Goal: Information Seeking & Learning: Learn about a topic

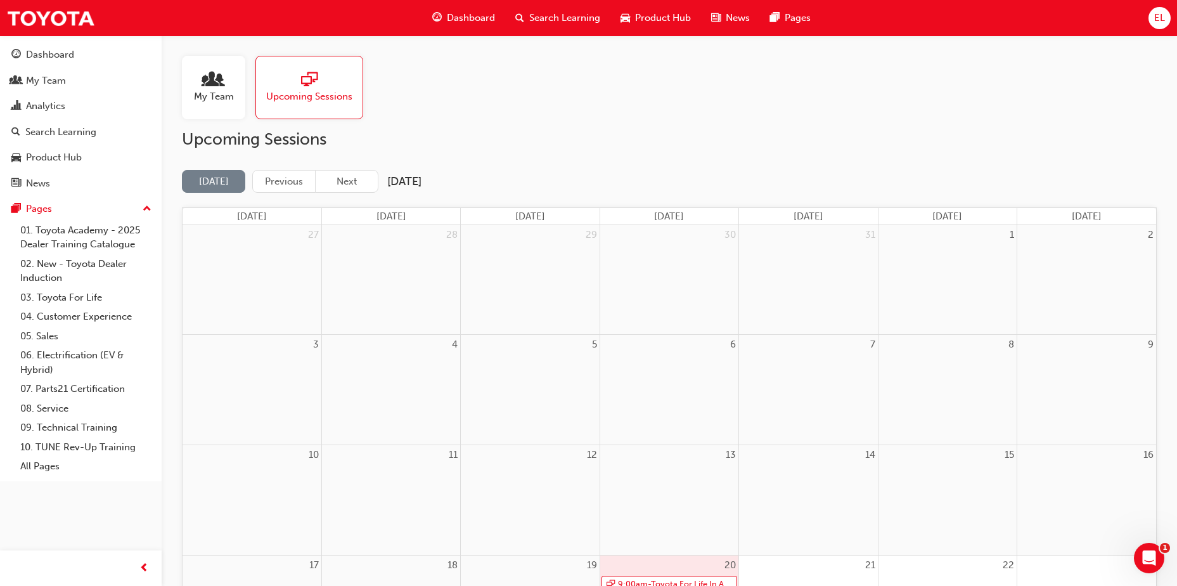
click at [591, 82] on div "My Team Upcoming Sessions" at bounding box center [669, 87] width 975 height 63
click at [575, 20] on span "Search Learning" at bounding box center [564, 18] width 71 height 15
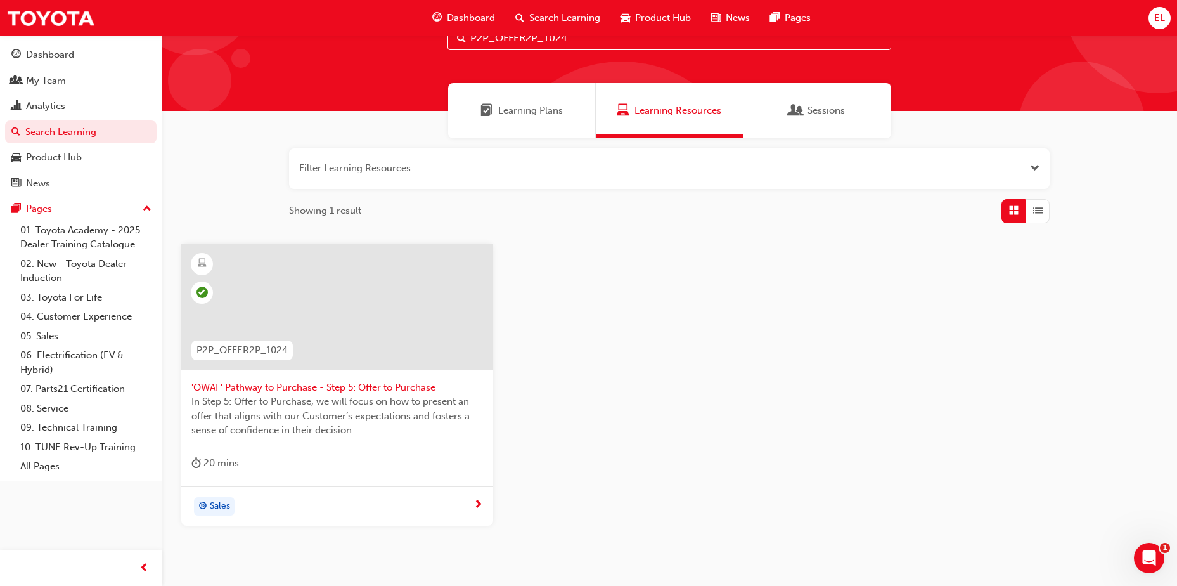
scroll to position [113, 0]
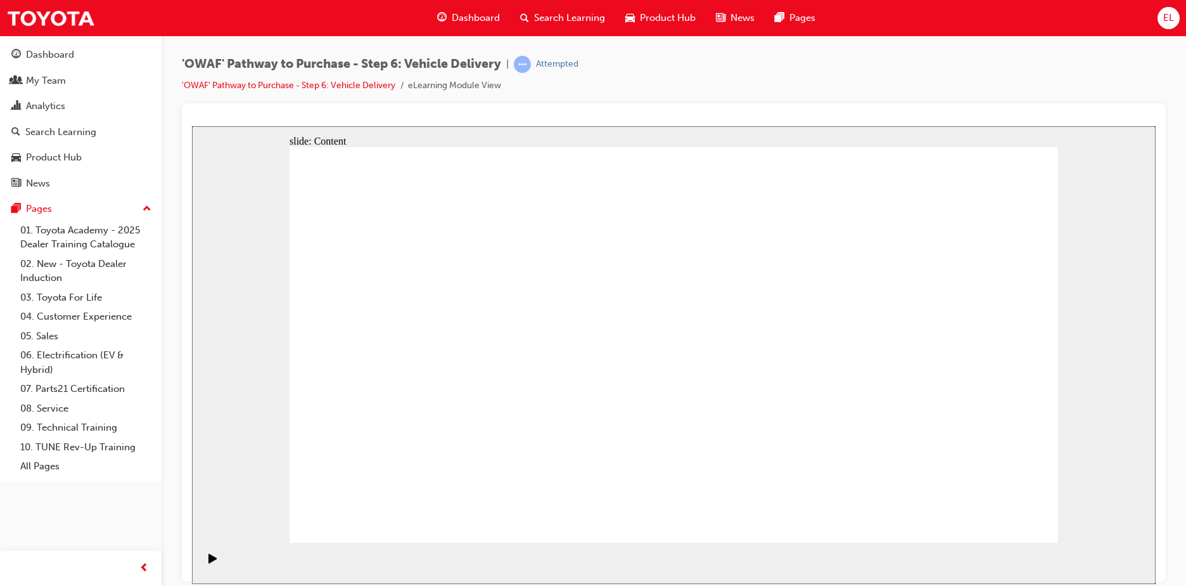
drag, startPoint x: 809, startPoint y: 419, endPoint x: 861, endPoint y: 417, distance: 52.0
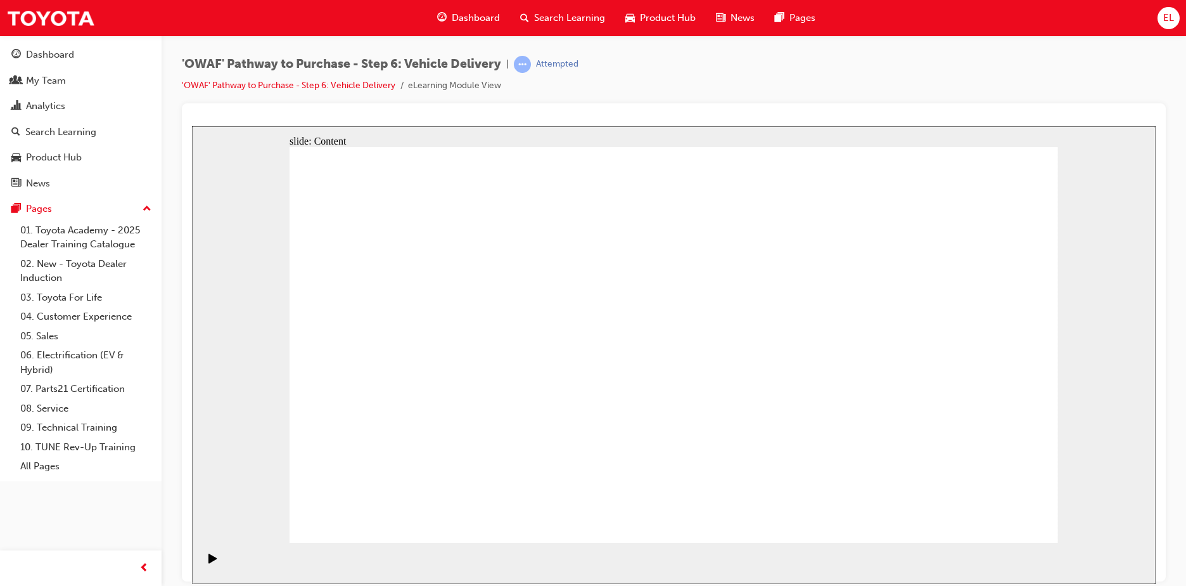
drag, startPoint x: 987, startPoint y: 527, endPoint x: 991, endPoint y: 513, distance: 14.0
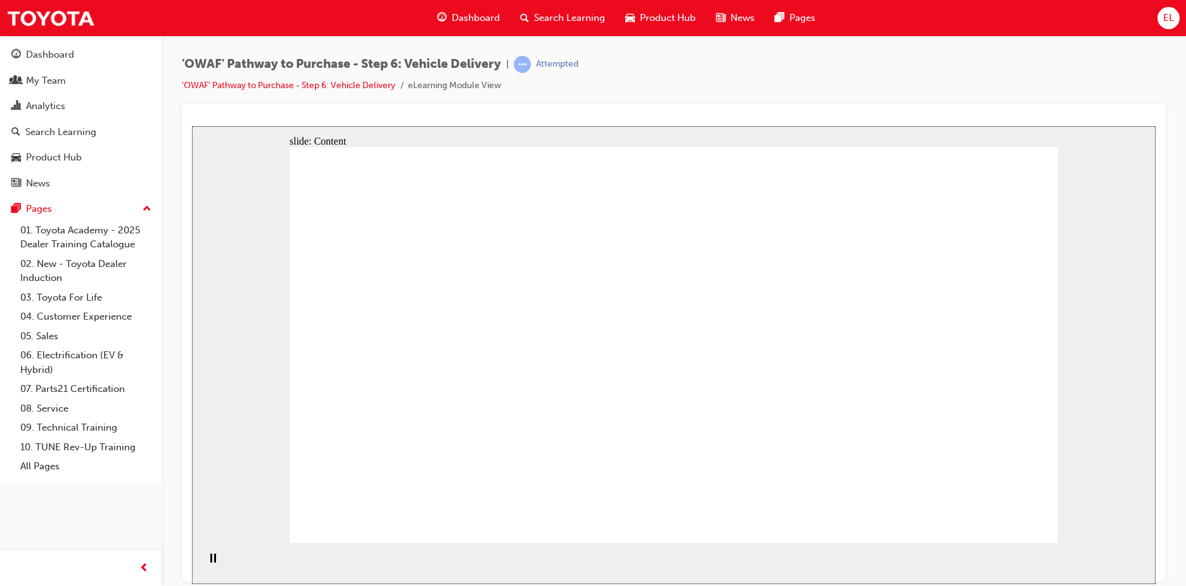
drag, startPoint x: 436, startPoint y: 388, endPoint x: 596, endPoint y: 397, distance: 159.9
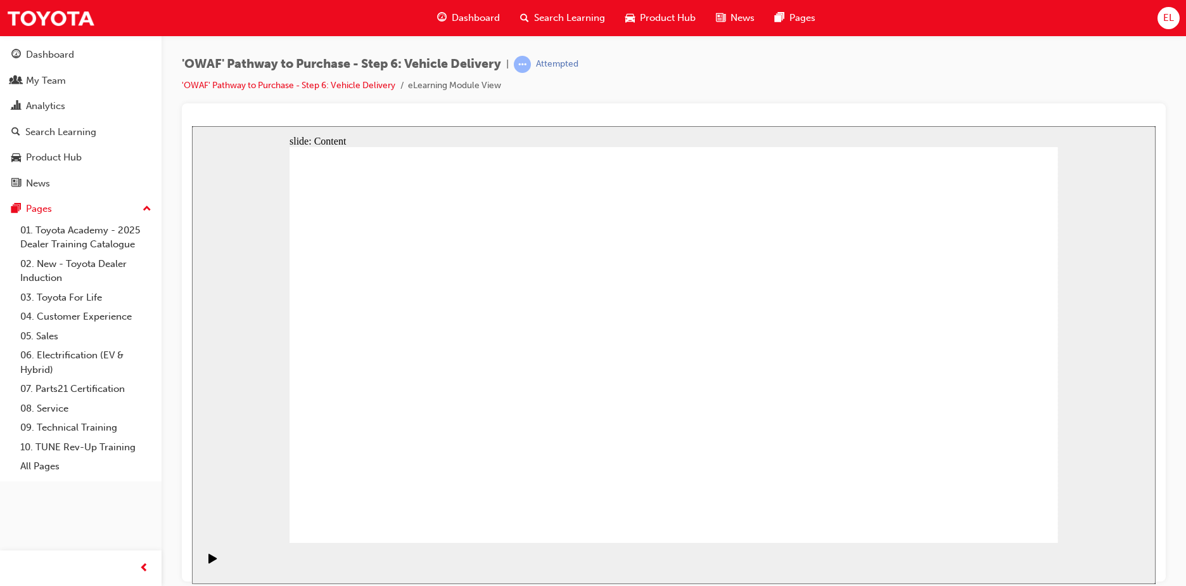
drag, startPoint x: 715, startPoint y: 330, endPoint x: 723, endPoint y: 420, distance: 89.7
drag, startPoint x: 929, startPoint y: 296, endPoint x: 929, endPoint y: 402, distance: 106.5
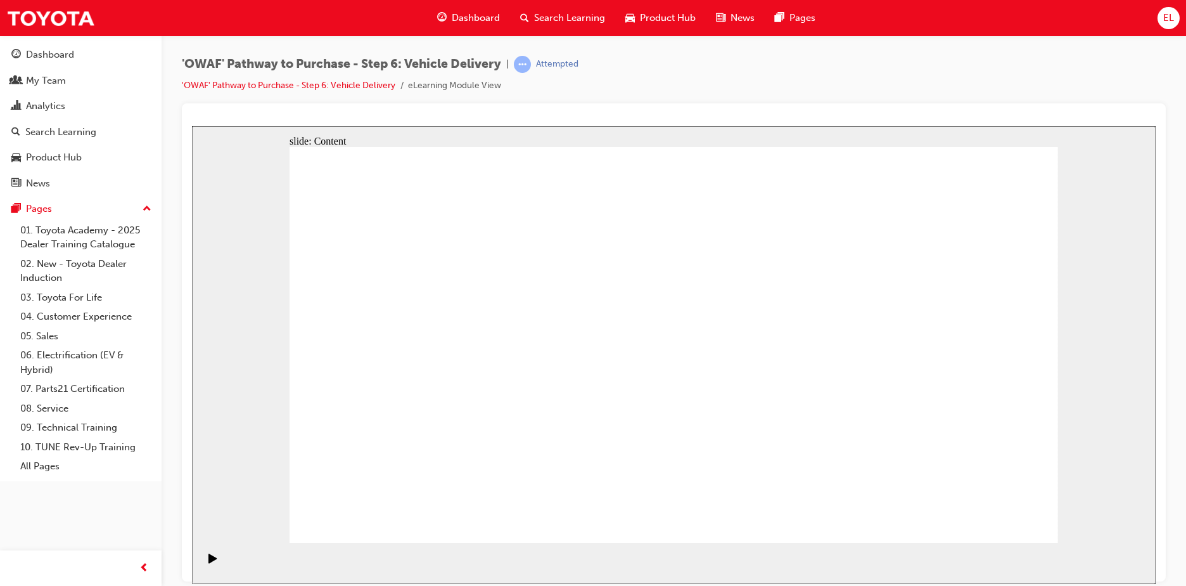
drag, startPoint x: 382, startPoint y: 341, endPoint x: 403, endPoint y: 339, distance: 21.0
drag, startPoint x: 495, startPoint y: 322, endPoint x: 928, endPoint y: 338, distance: 433.7
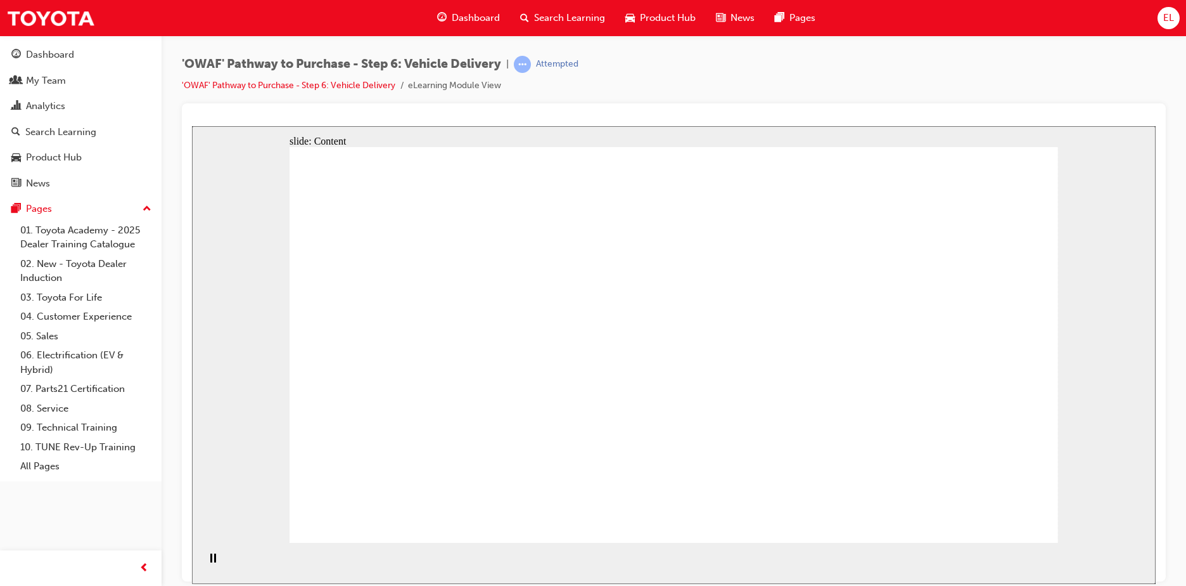
drag, startPoint x: 990, startPoint y: 503, endPoint x: 989, endPoint y: 510, distance: 6.4
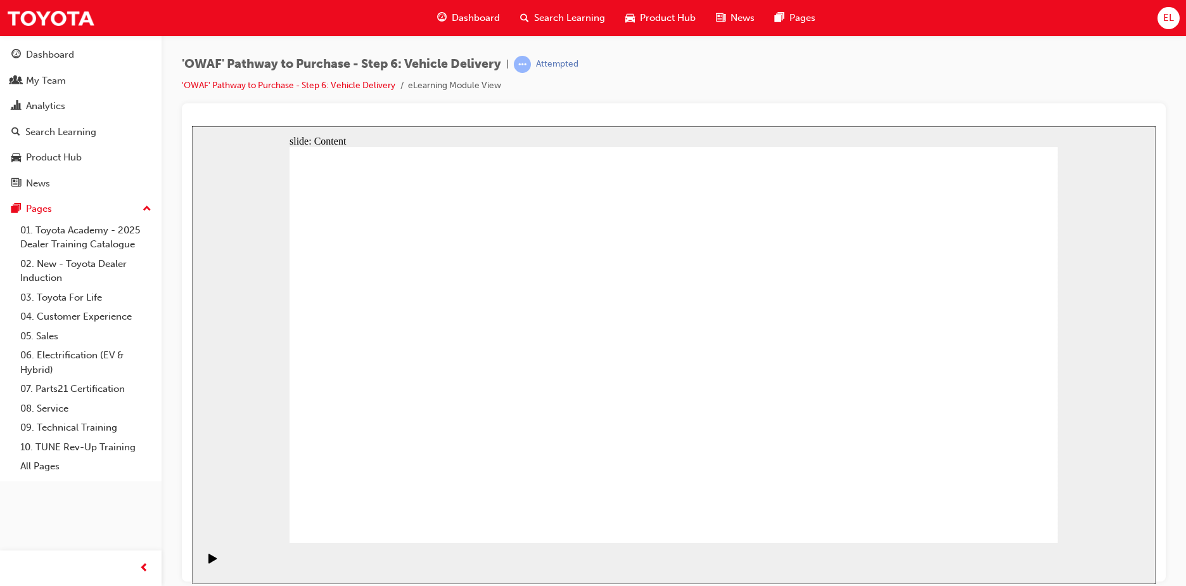
drag, startPoint x: 1018, startPoint y: 522, endPoint x: 1015, endPoint y: 513, distance: 9.2
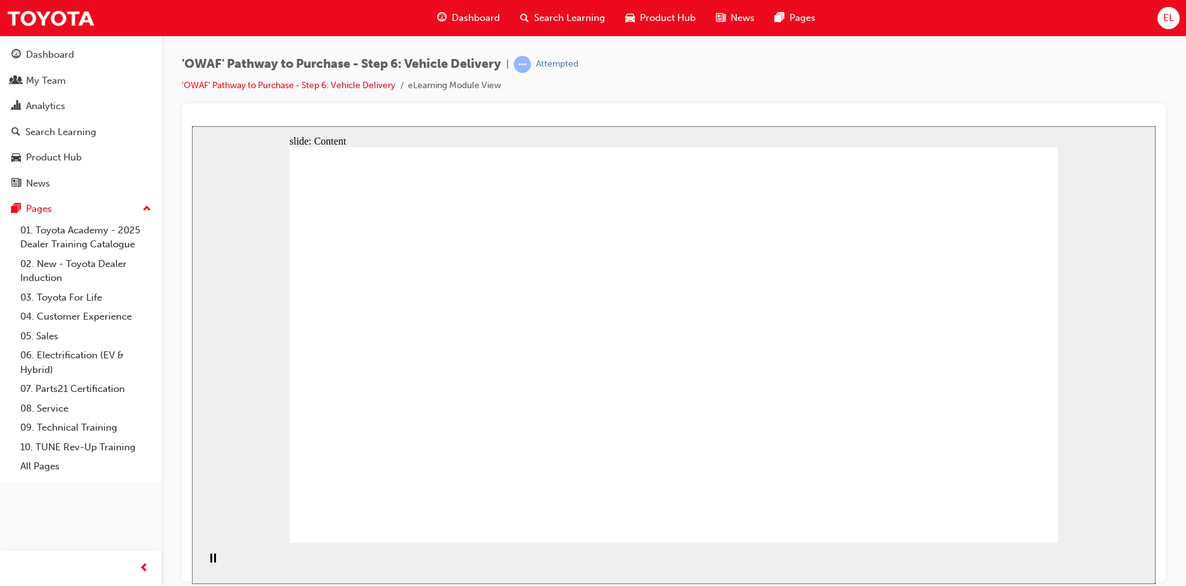
drag, startPoint x: 843, startPoint y: 321, endPoint x: 967, endPoint y: 510, distance: 225.7
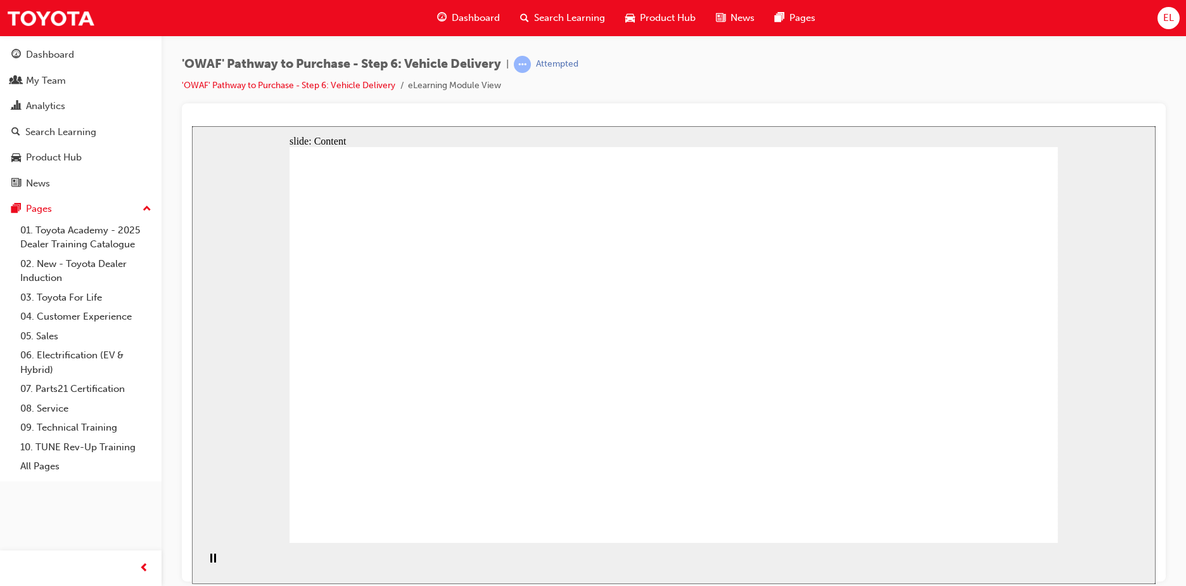
drag, startPoint x: 410, startPoint y: 264, endPoint x: 433, endPoint y: 267, distance: 23.0
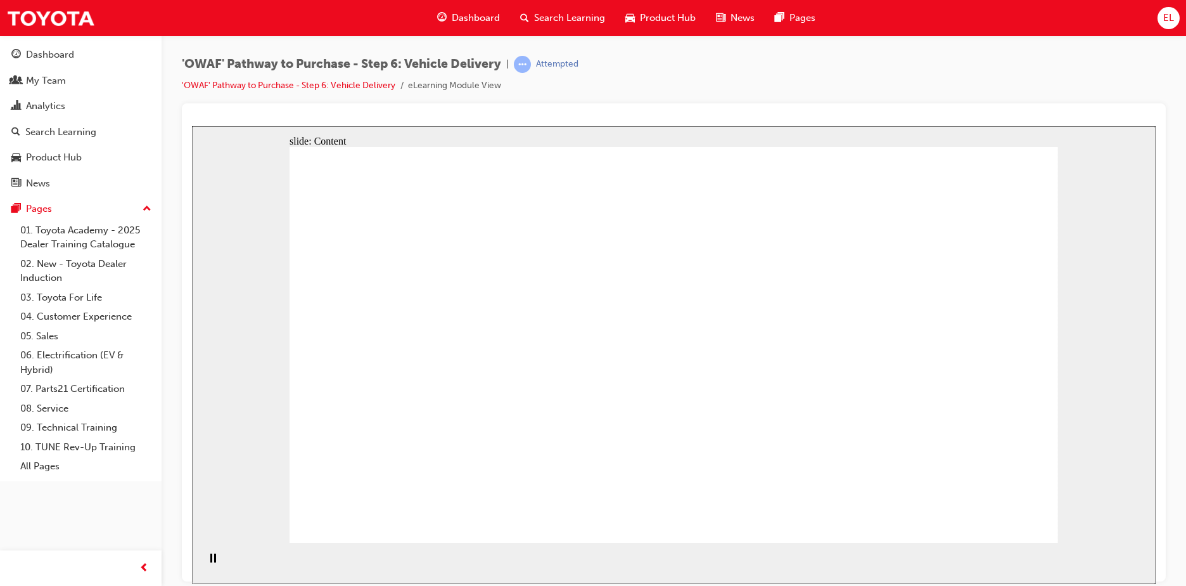
drag, startPoint x: 909, startPoint y: 404, endPoint x: 630, endPoint y: 404, distance: 279.5
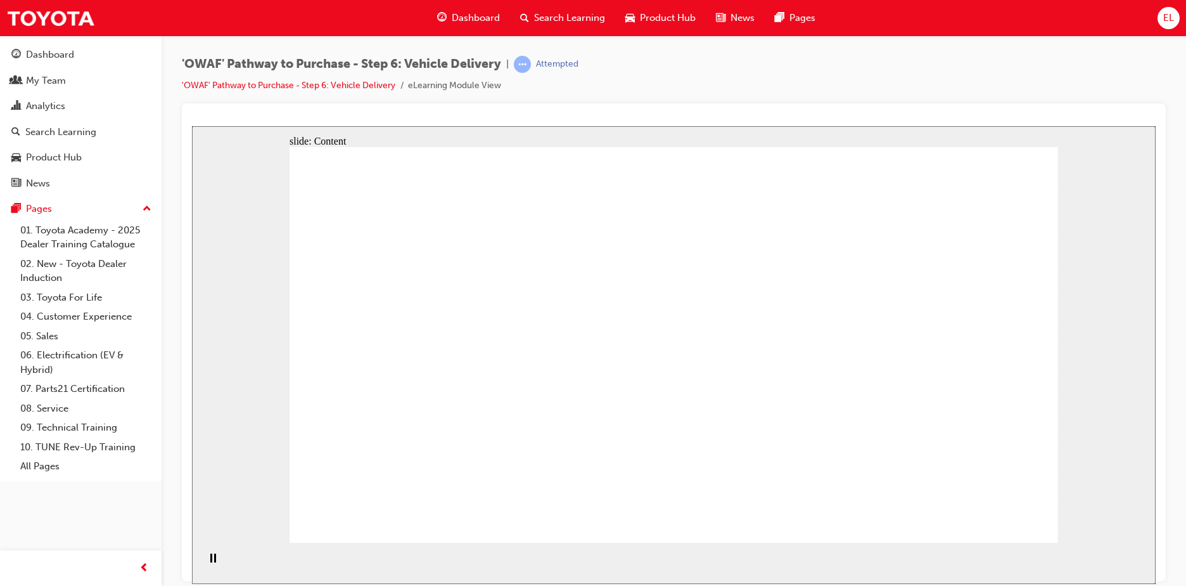
drag, startPoint x: 688, startPoint y: 397, endPoint x: 903, endPoint y: 395, distance: 214.8
drag, startPoint x: 474, startPoint y: 373, endPoint x: 662, endPoint y: 393, distance: 189.2
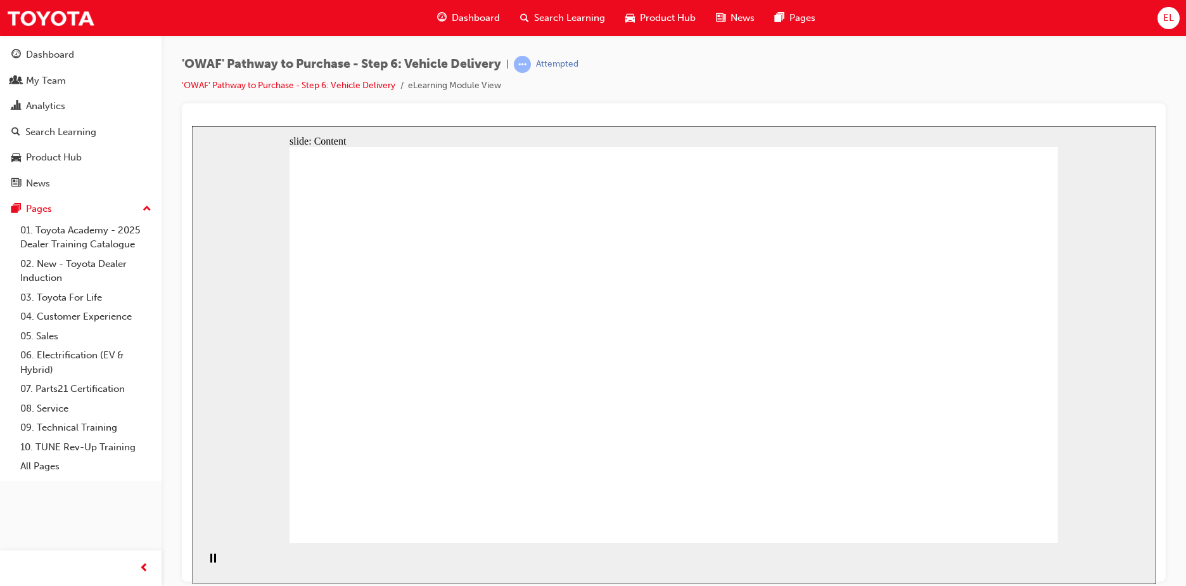
drag, startPoint x: 700, startPoint y: 402, endPoint x: 927, endPoint y: 456, distance: 233.9
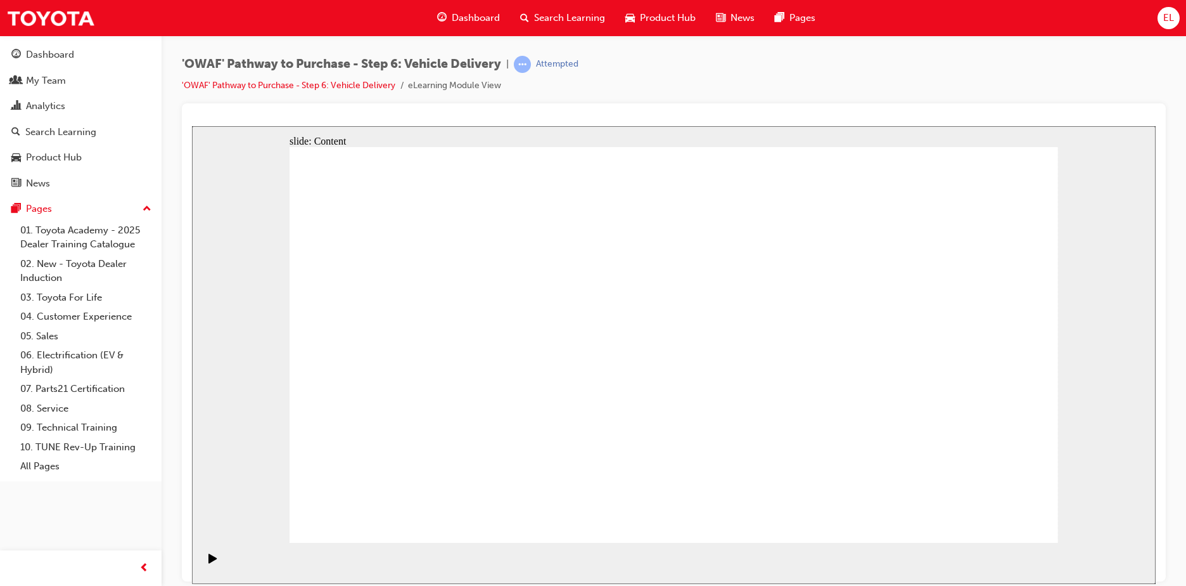
drag, startPoint x: 532, startPoint y: 354, endPoint x: 426, endPoint y: 326, distance: 109.0
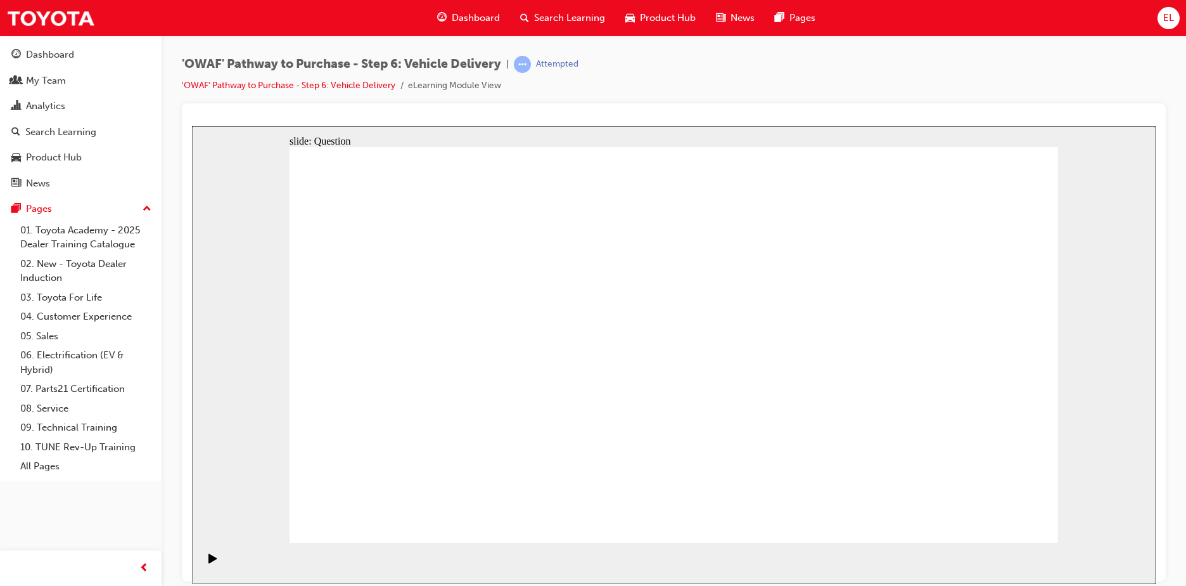
radio input "true"
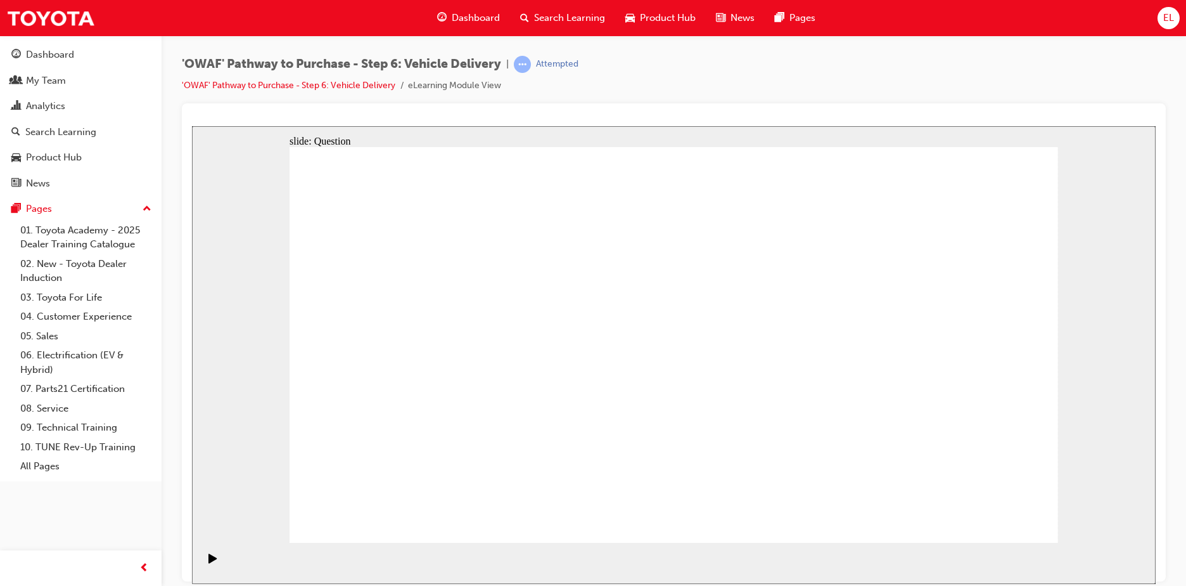
drag, startPoint x: 703, startPoint y: 434, endPoint x: 840, endPoint y: 321, distance: 177.4
drag, startPoint x: 821, startPoint y: 425, endPoint x: 480, endPoint y: 347, distance: 349.3
drag, startPoint x: 572, startPoint y: 483, endPoint x: 589, endPoint y: 319, distance: 165.0
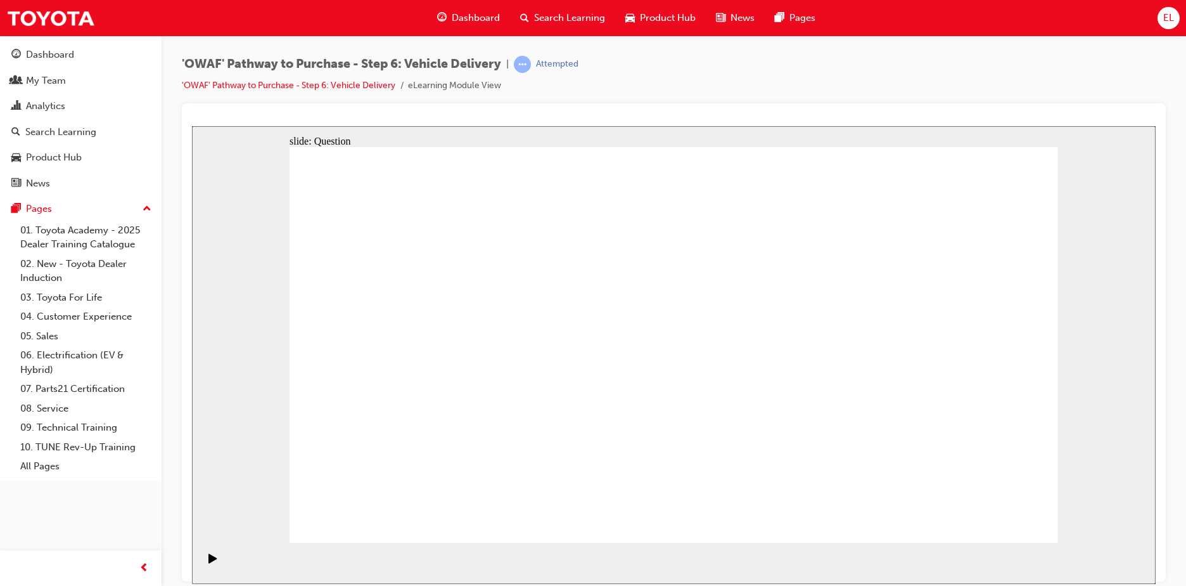
drag, startPoint x: 580, startPoint y: 312, endPoint x: 841, endPoint y: 425, distance: 283.8
drag, startPoint x: 558, startPoint y: 427, endPoint x: 637, endPoint y: 320, distance: 132.8
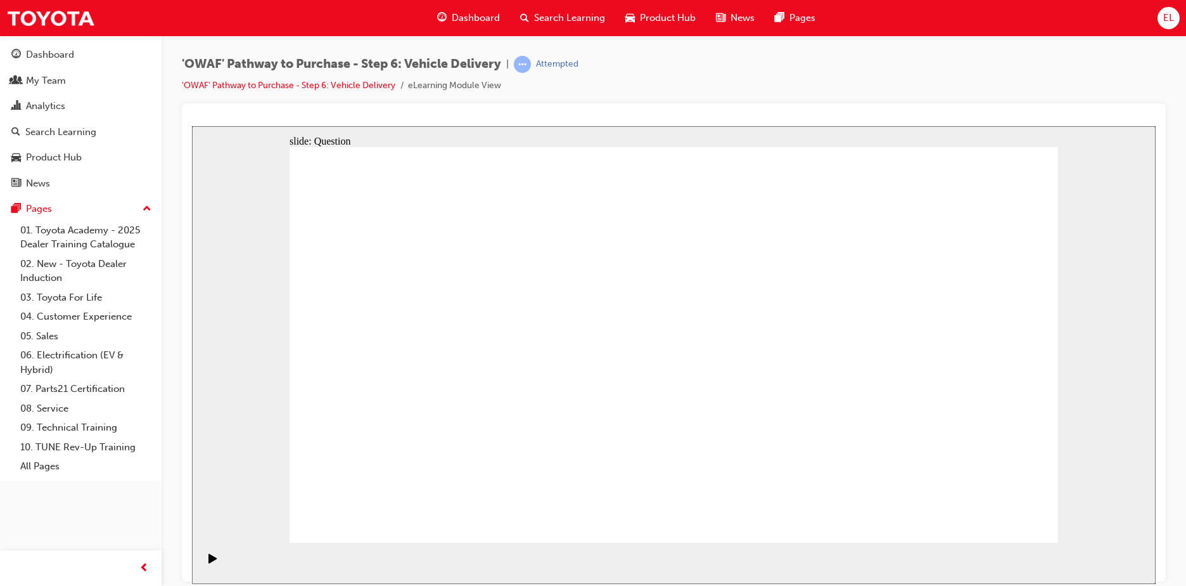
checkbox input "true"
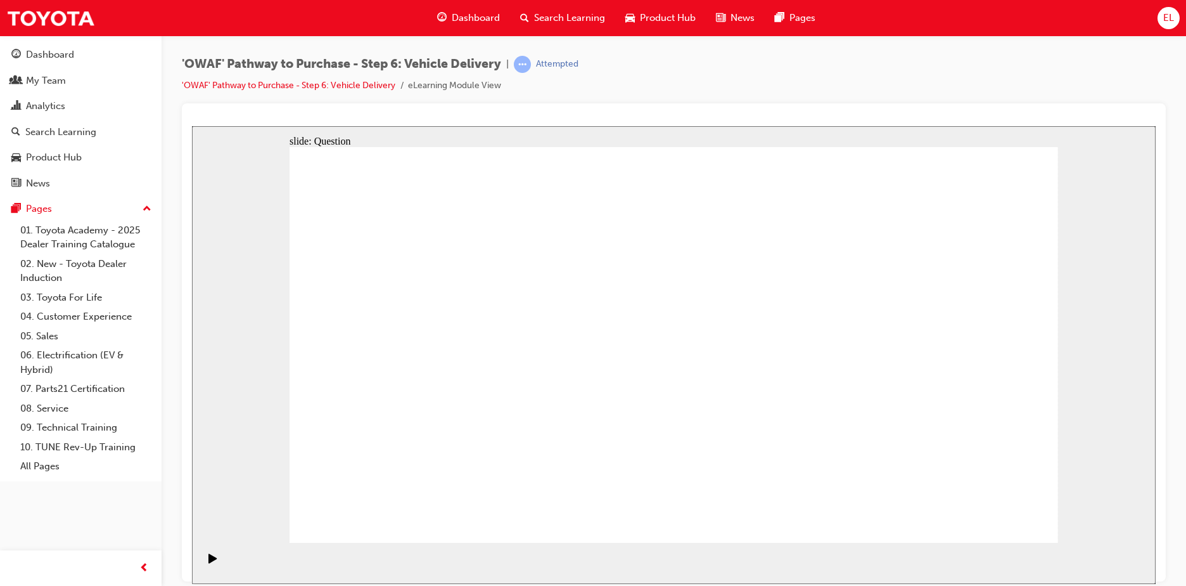
drag, startPoint x: 970, startPoint y: 375, endPoint x: 480, endPoint y: 416, distance: 491.5
drag, startPoint x: 922, startPoint y: 386, endPoint x: 411, endPoint y: 415, distance: 512.2
drag, startPoint x: 919, startPoint y: 391, endPoint x: 659, endPoint y: 448, distance: 266.0
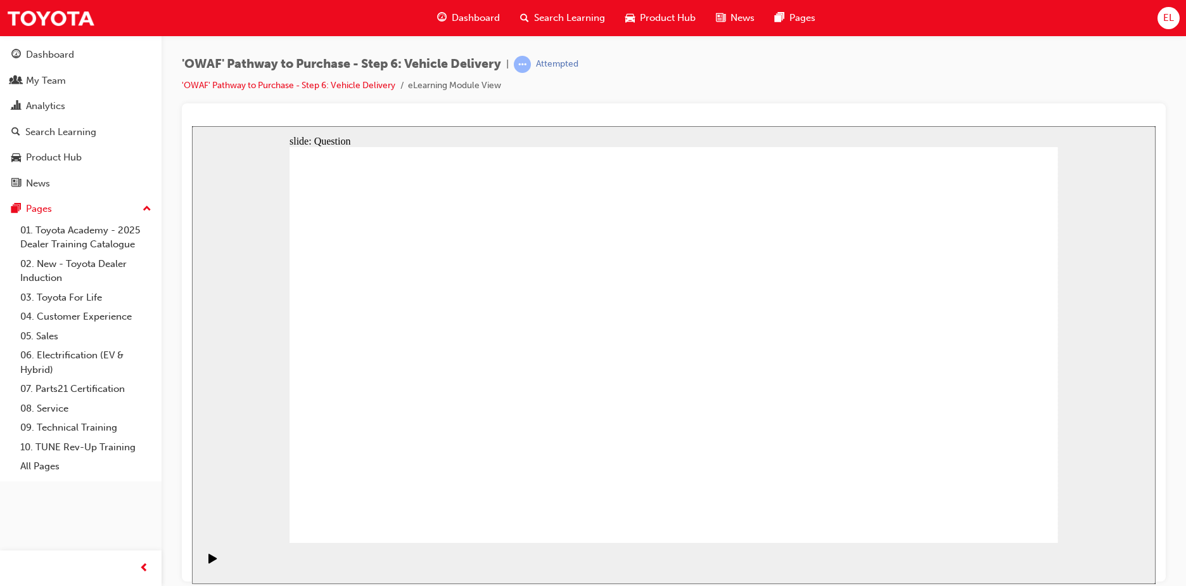
drag, startPoint x: 930, startPoint y: 389, endPoint x: 472, endPoint y: 433, distance: 460.3
drag, startPoint x: 636, startPoint y: 394, endPoint x: 431, endPoint y: 394, distance: 204.7
drag, startPoint x: 951, startPoint y: 394, endPoint x: 740, endPoint y: 452, distance: 218.8
drag, startPoint x: 945, startPoint y: 392, endPoint x: 428, endPoint y: 422, distance: 518.0
drag, startPoint x: 923, startPoint y: 401, endPoint x: 414, endPoint y: 450, distance: 511.9
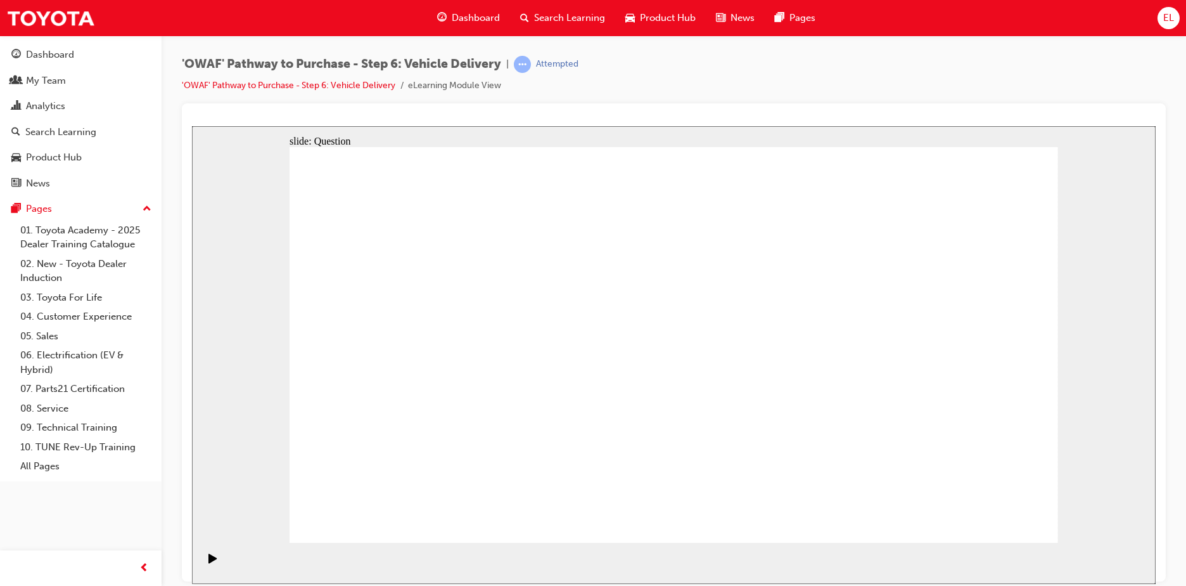
radio input "true"
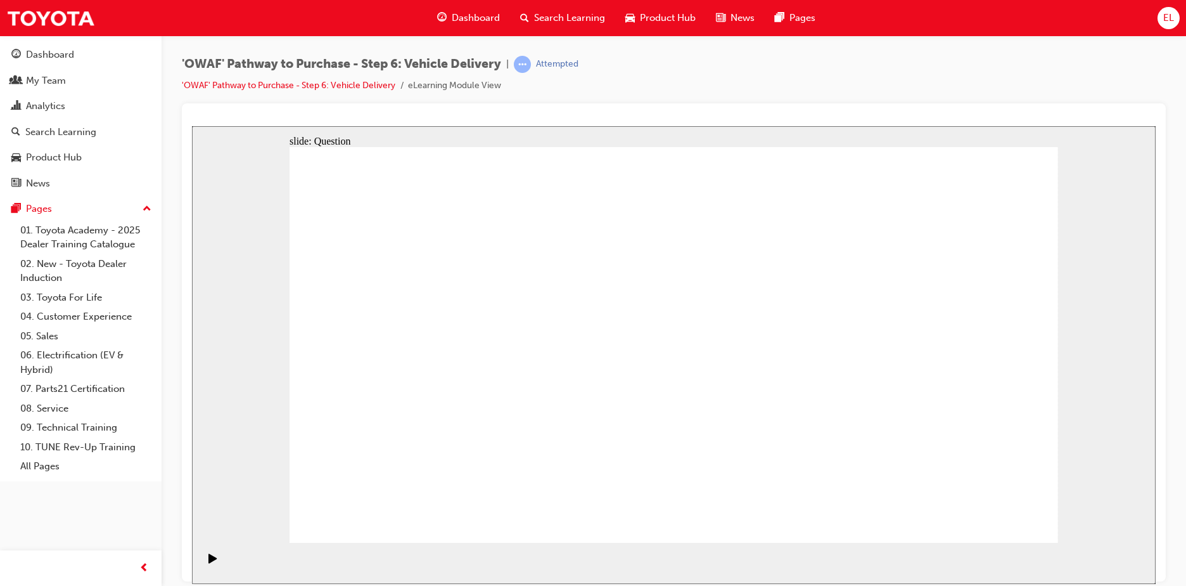
click at [548, 10] on div "Search Learning" at bounding box center [562, 18] width 105 height 26
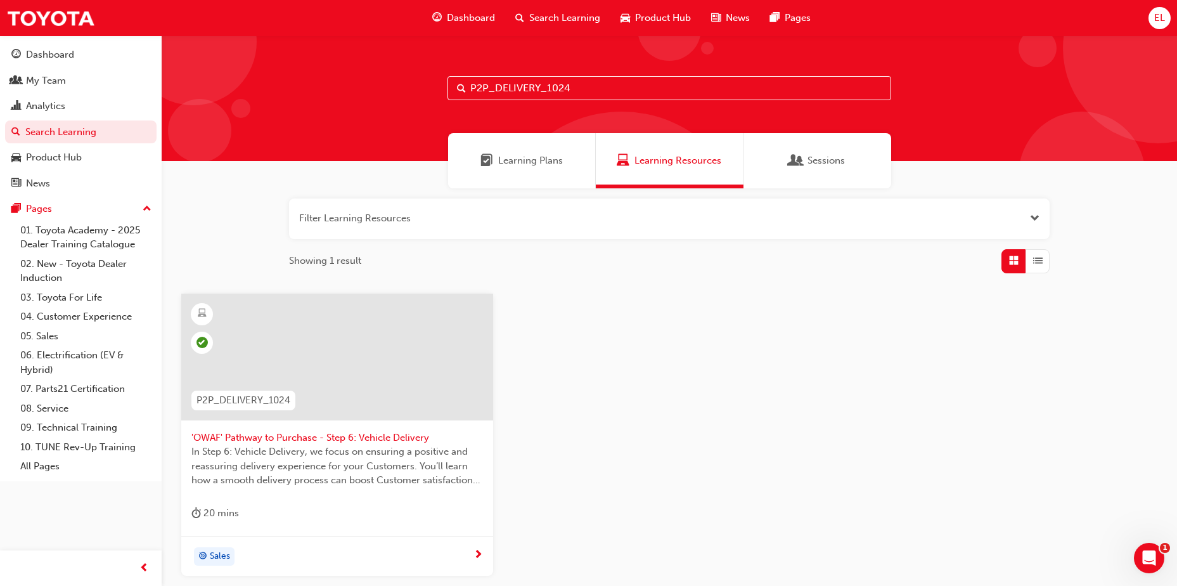
click at [605, 96] on input "P2P_DELIVERY_1024" at bounding box center [669, 88] width 444 height 24
paste input "FOLLOW"
type input "P2P_FOLLOW_1024"
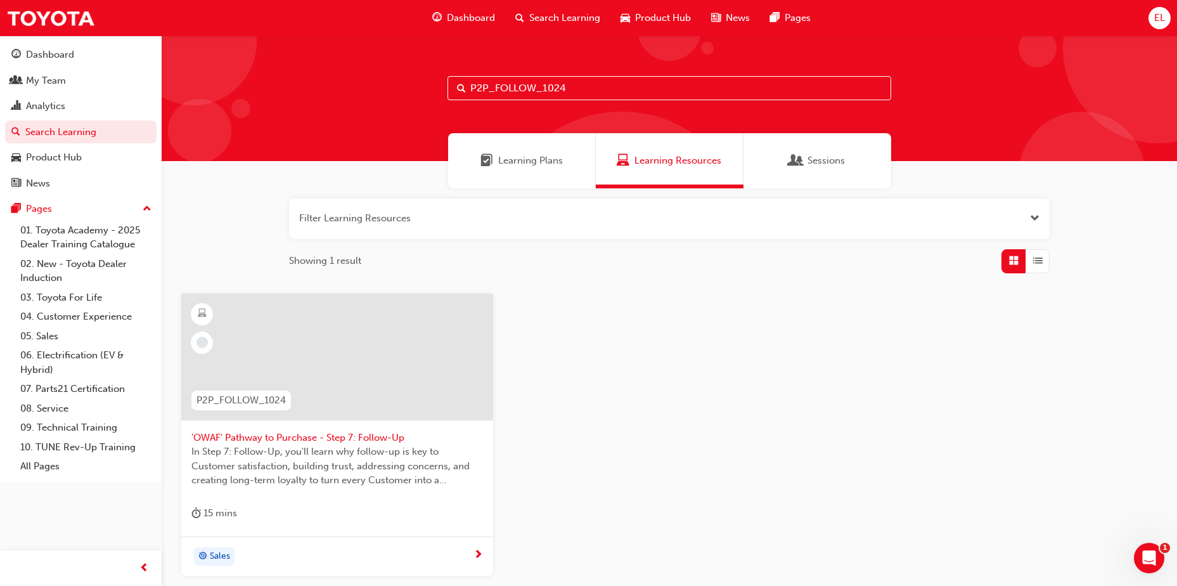
click at [340, 434] on span "'OWAF' Pathway to Purchase - Step 7: Follow-Up" at bounding box center [337, 437] width 292 height 15
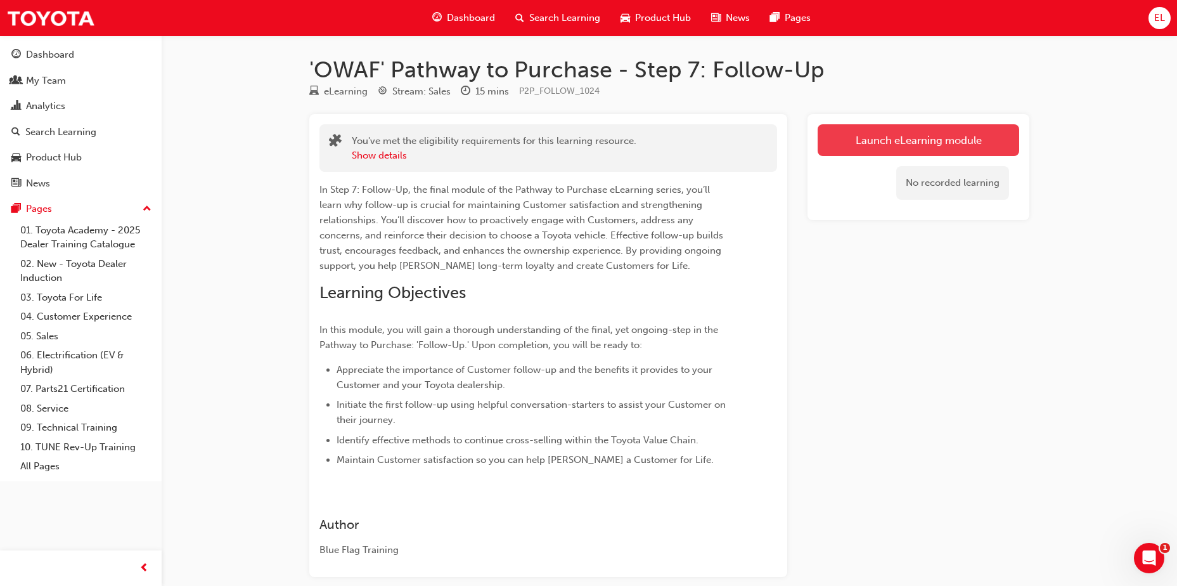
click at [939, 144] on link "Launch eLearning module" at bounding box center [918, 140] width 202 height 32
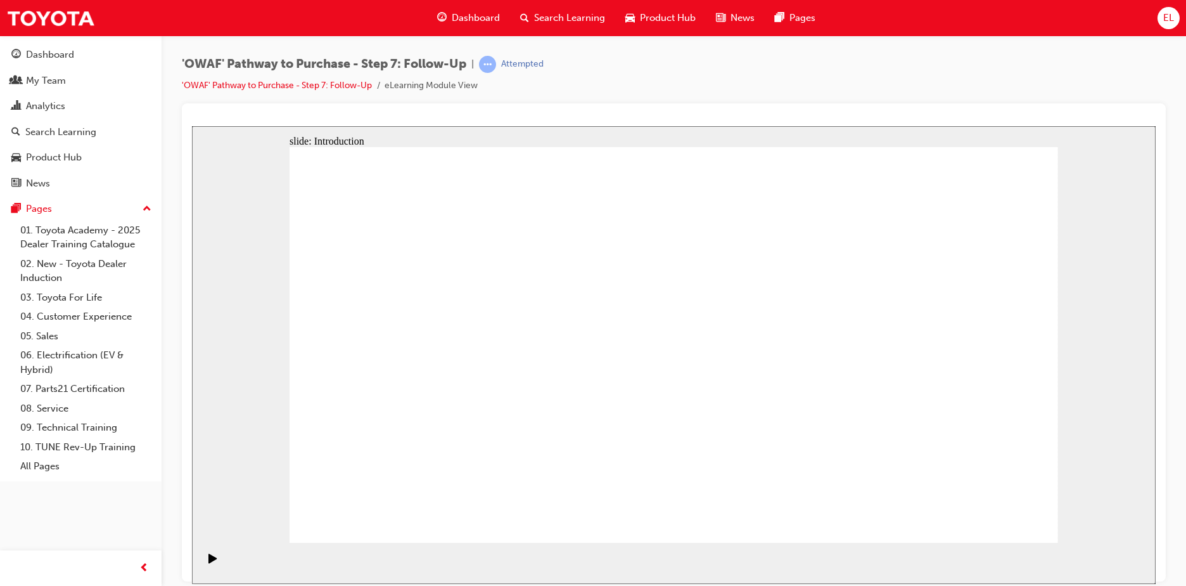
drag, startPoint x: 613, startPoint y: 344, endPoint x: 900, endPoint y: 364, distance: 287.1
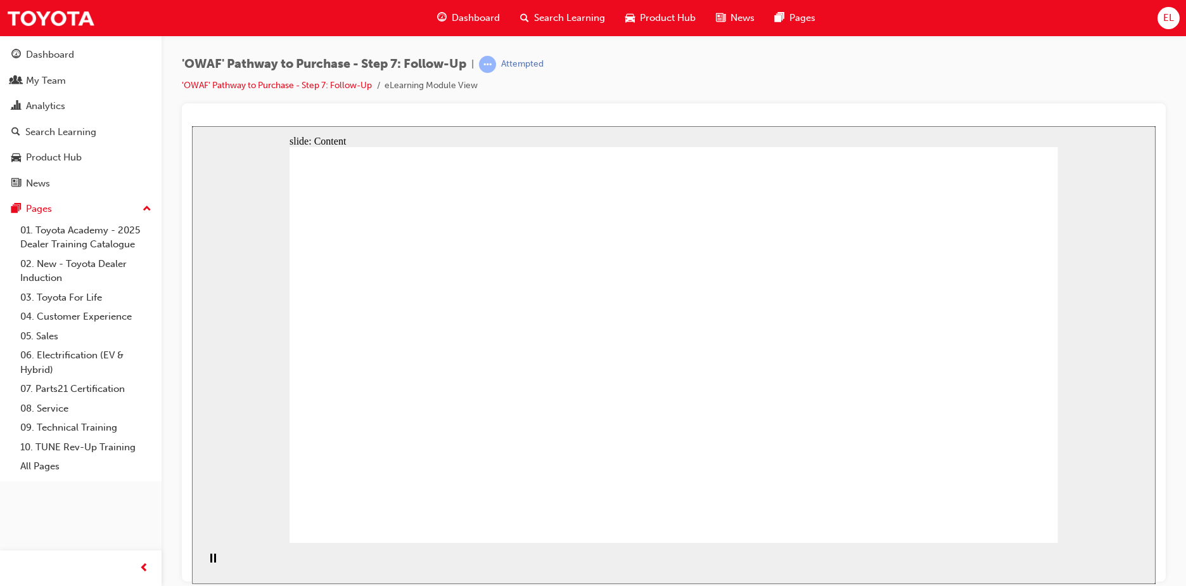
drag, startPoint x: 1021, startPoint y: 343, endPoint x: 745, endPoint y: 368, distance: 276.8
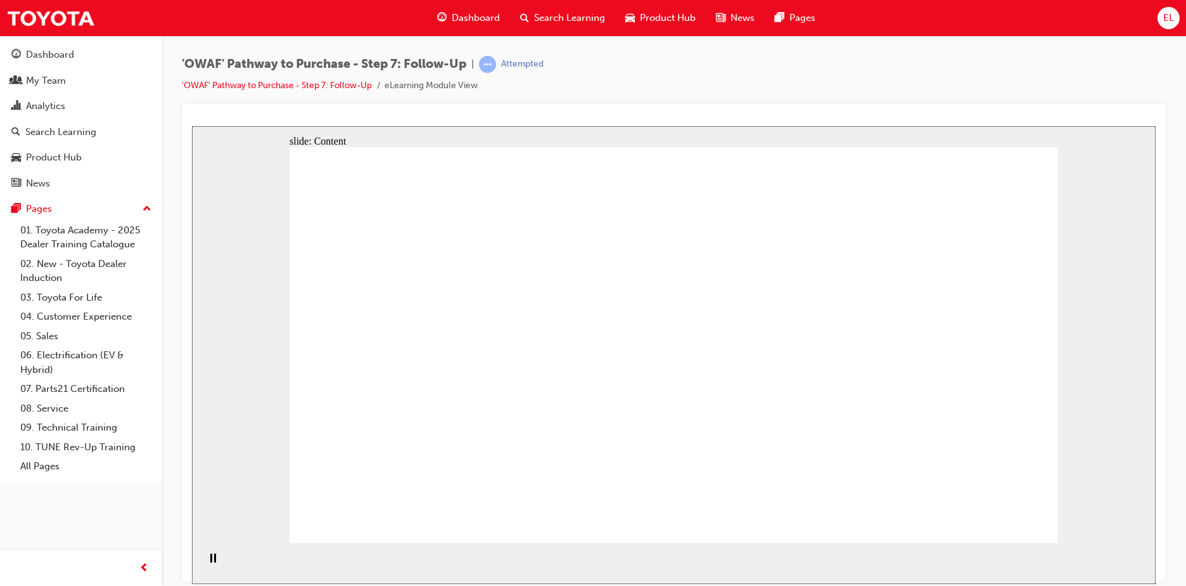
drag, startPoint x: 830, startPoint y: 361, endPoint x: 860, endPoint y: 363, distance: 30.5
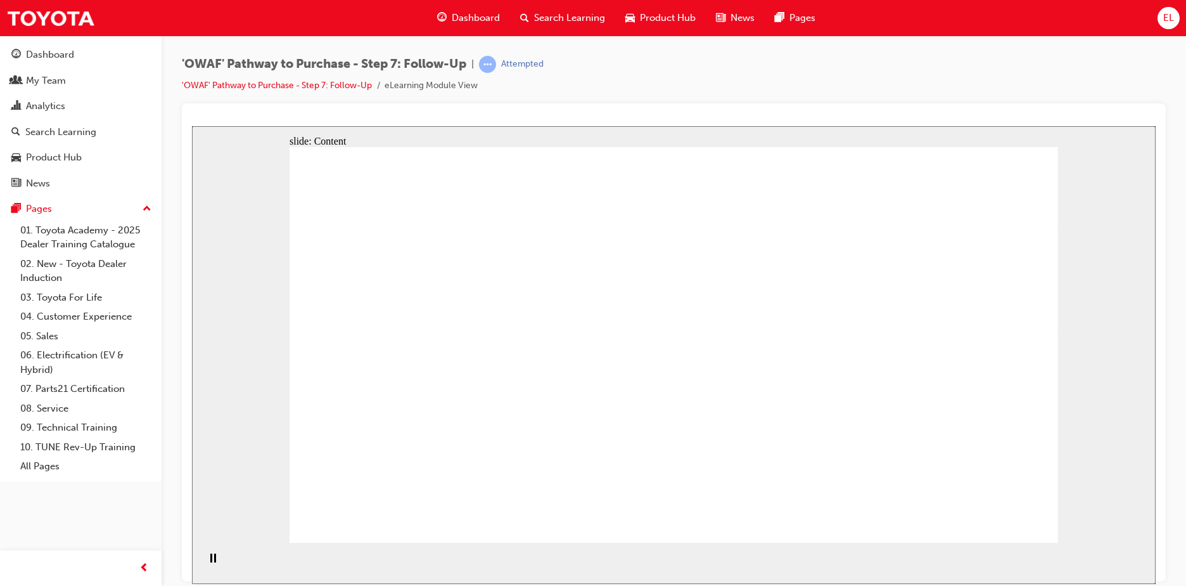
drag, startPoint x: 582, startPoint y: 308, endPoint x: 575, endPoint y: 310, distance: 7.8
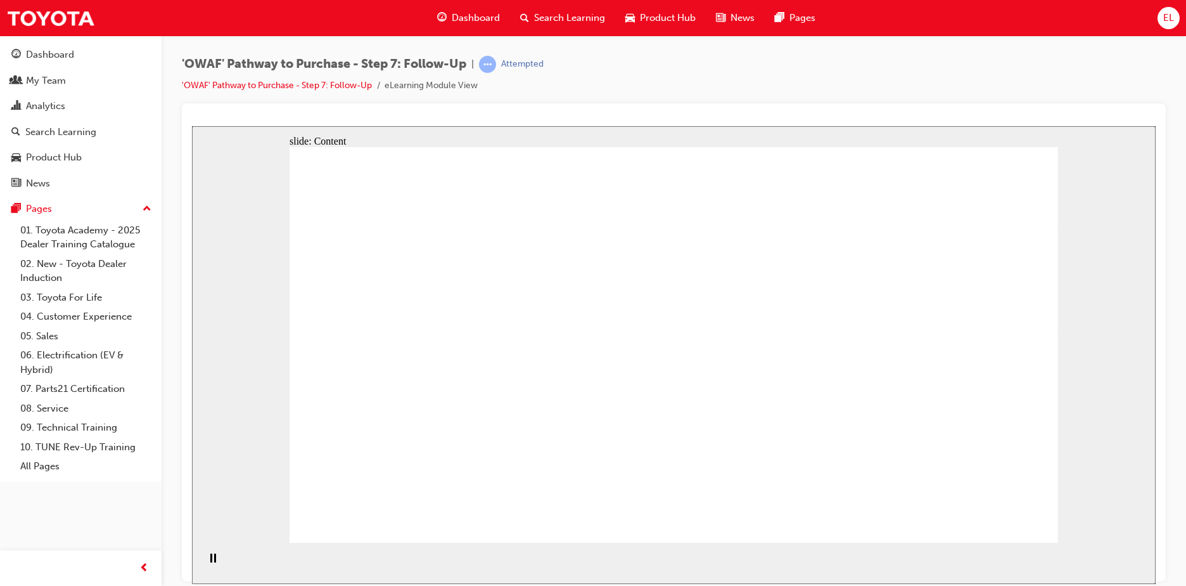
drag, startPoint x: 818, startPoint y: 331, endPoint x: 787, endPoint y: 356, distance: 39.7
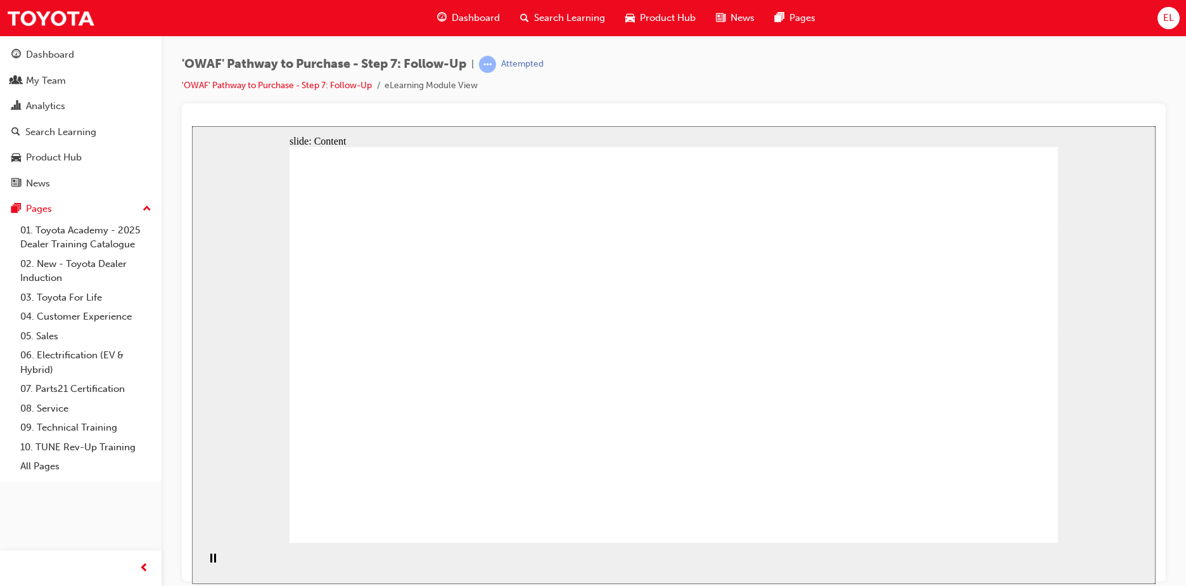
drag, startPoint x: 884, startPoint y: 305, endPoint x: 834, endPoint y: 304, distance: 50.1
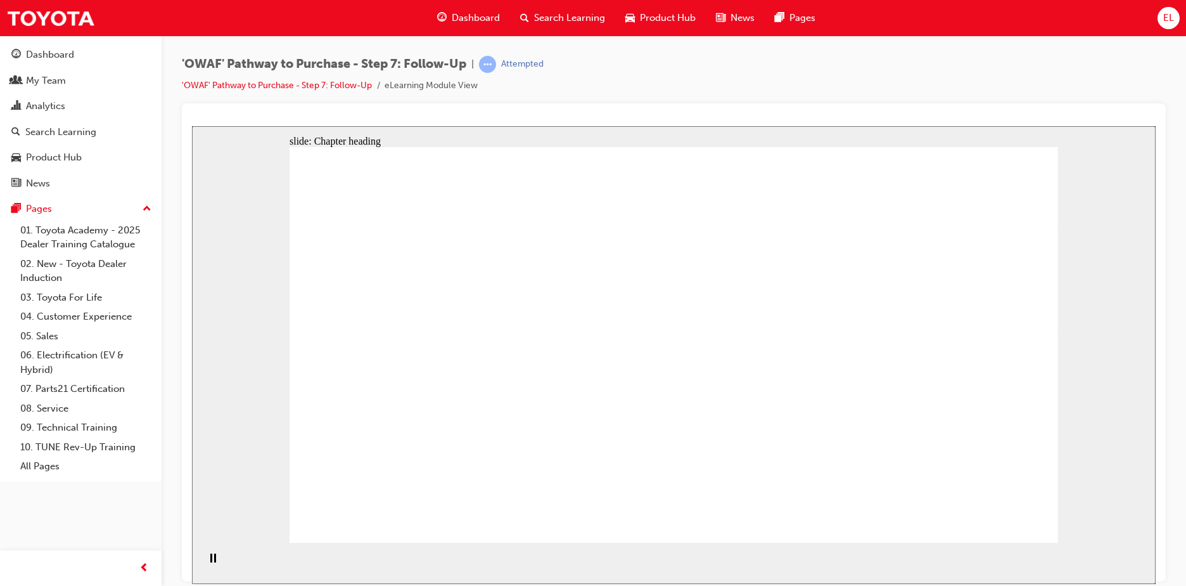
drag, startPoint x: 1024, startPoint y: 526, endPoint x: 1010, endPoint y: 510, distance: 21.5
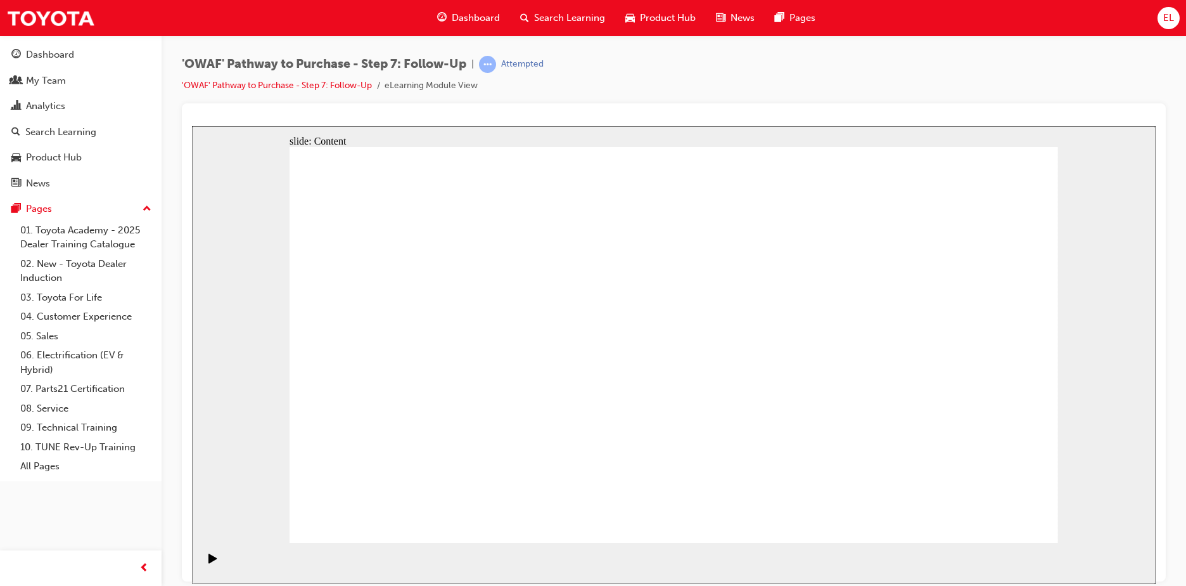
drag, startPoint x: 890, startPoint y: 411, endPoint x: 935, endPoint y: 433, distance: 50.7
